Goal: Transaction & Acquisition: Obtain resource

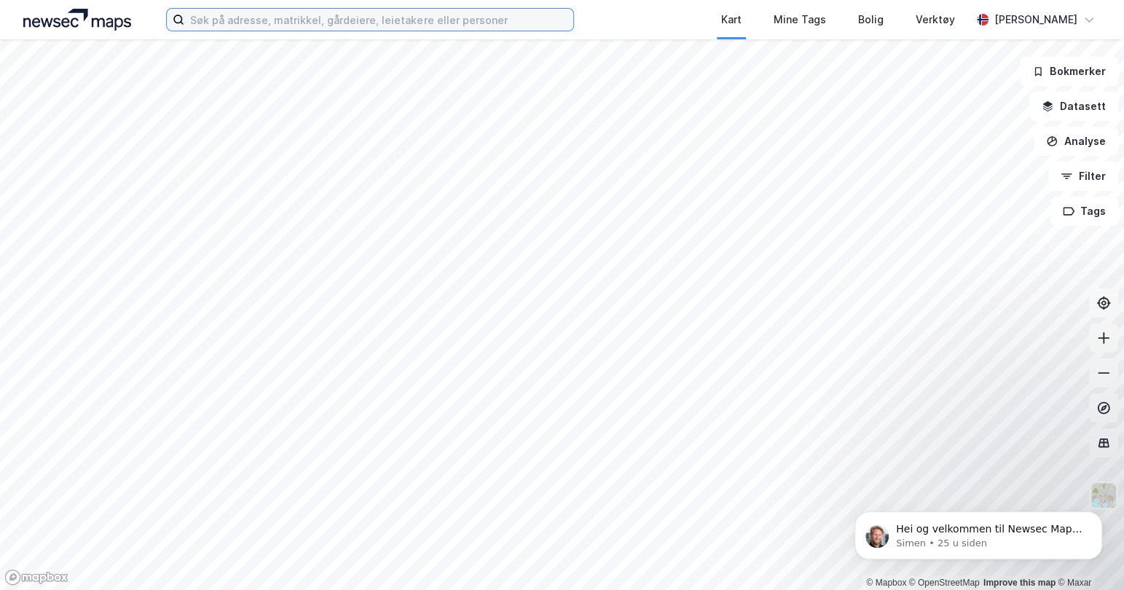
click at [384, 23] on input at bounding box center [378, 20] width 389 height 22
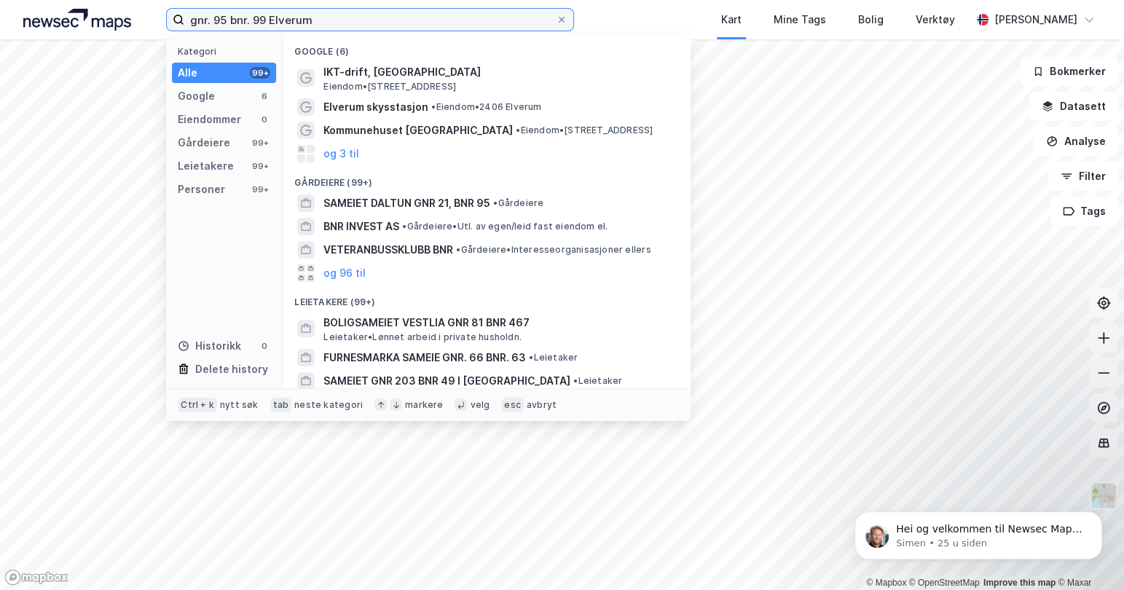
drag, startPoint x: 304, startPoint y: 19, endPoint x: 173, endPoint y: 19, distance: 130.3
click at [173, 19] on label "gnr. 95 bnr. 99 Elverum" at bounding box center [370, 19] width 408 height 23
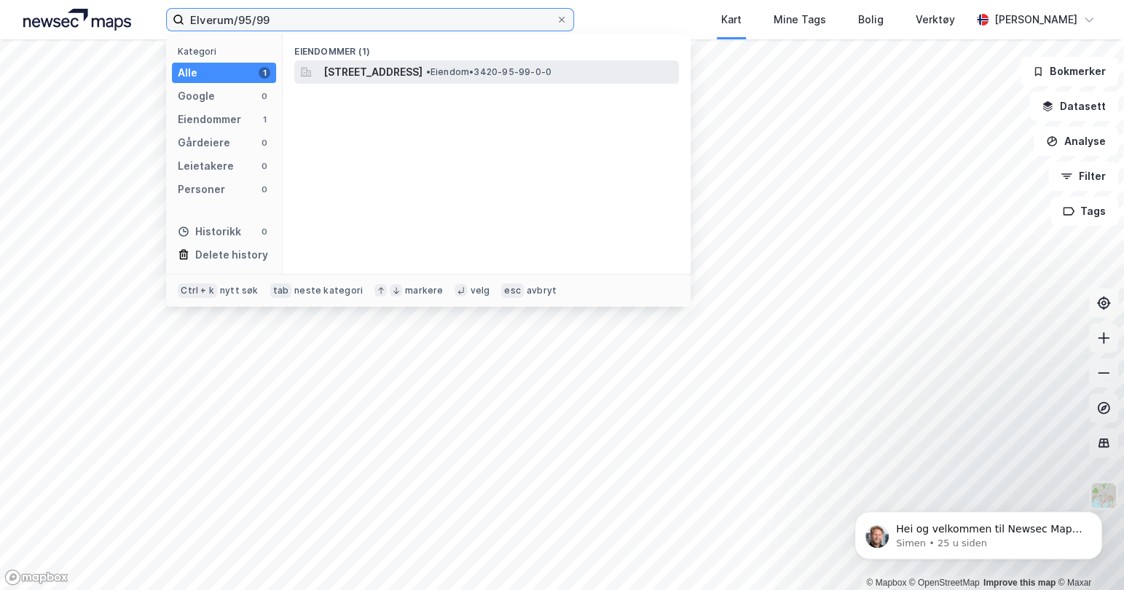
type input "Elverum/95/99"
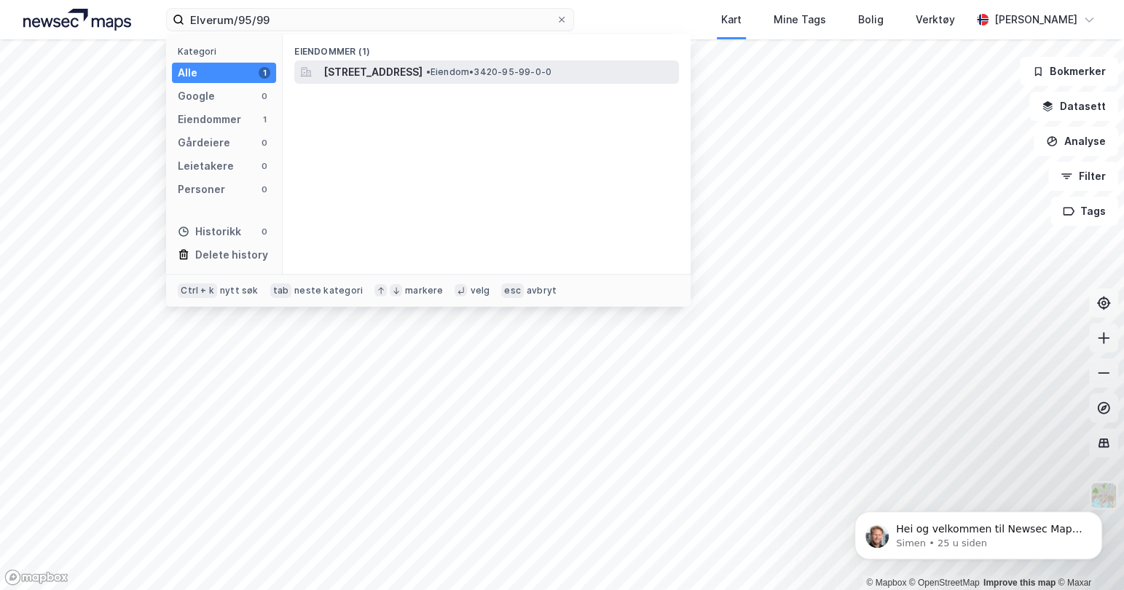
click at [551, 75] on span "• Eiendom • 3420-95-99-0-0" at bounding box center [488, 72] width 126 height 12
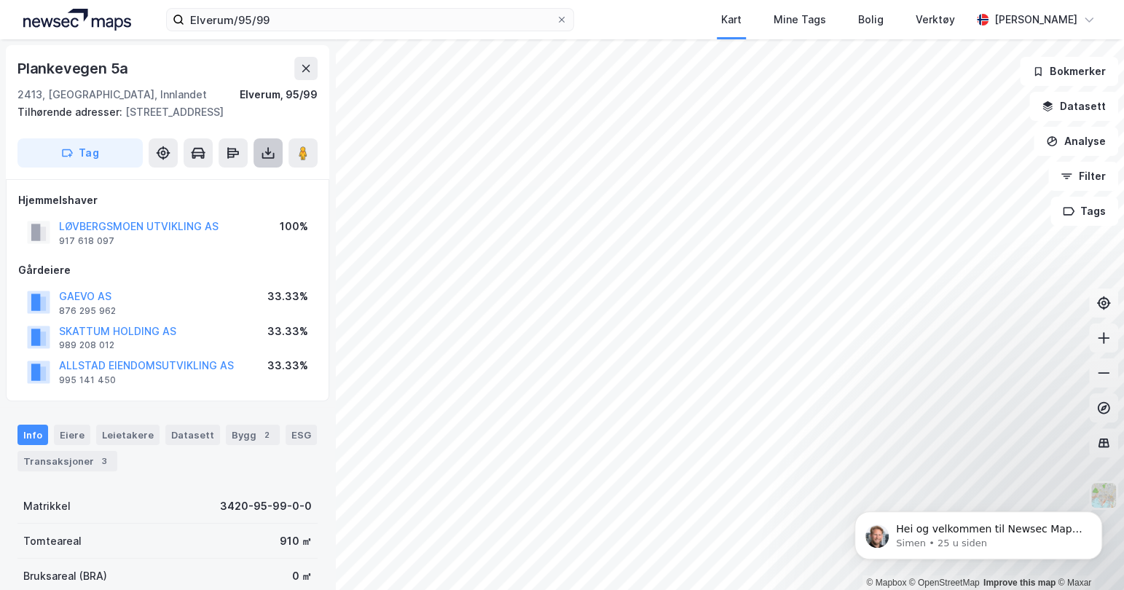
click at [270, 157] on icon at bounding box center [268, 153] width 15 height 15
click at [211, 186] on div "Last ned grunnbok" at bounding box center [196, 182] width 84 height 12
